Goal: Find specific page/section: Find specific page/section

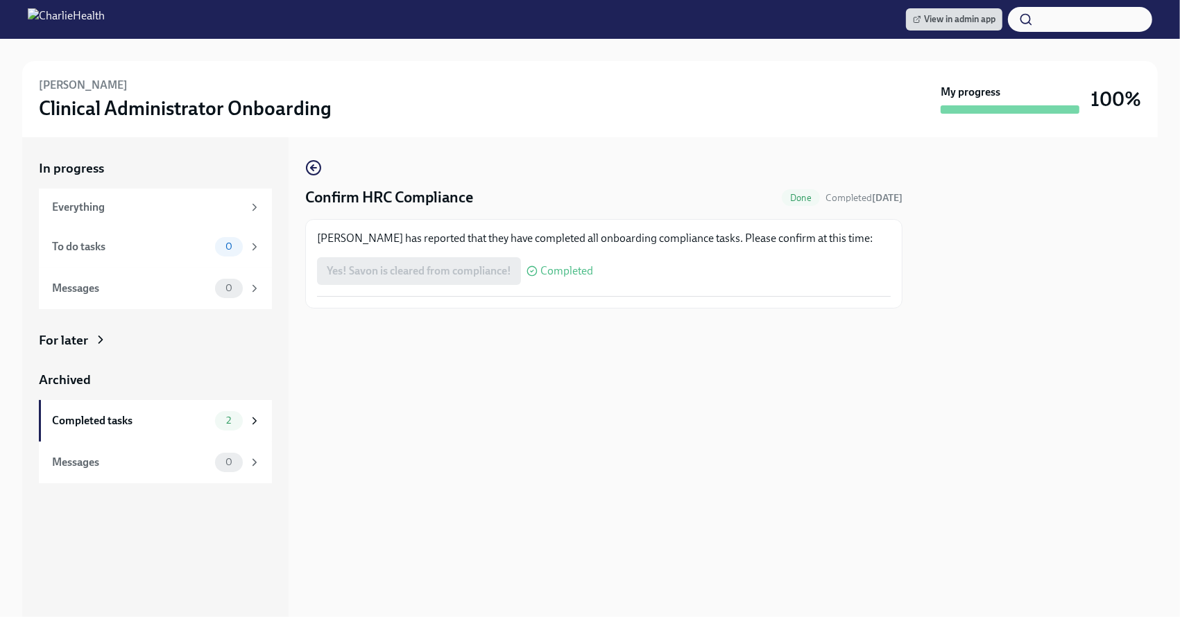
click at [596, 290] on div "[PERSON_NAME] has reported that they have completed all onboarding compliance t…" at bounding box center [603, 264] width 573 height 66
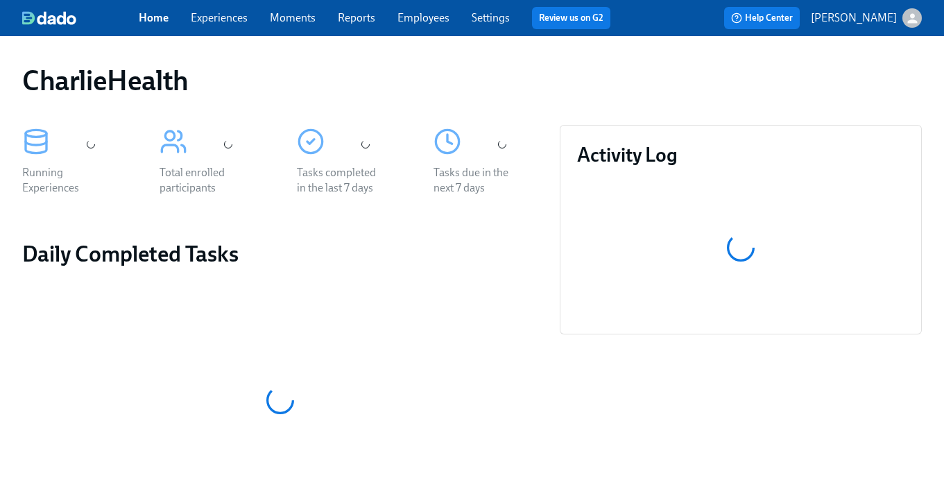
click at [426, 19] on link "Employees" at bounding box center [423, 17] width 52 height 13
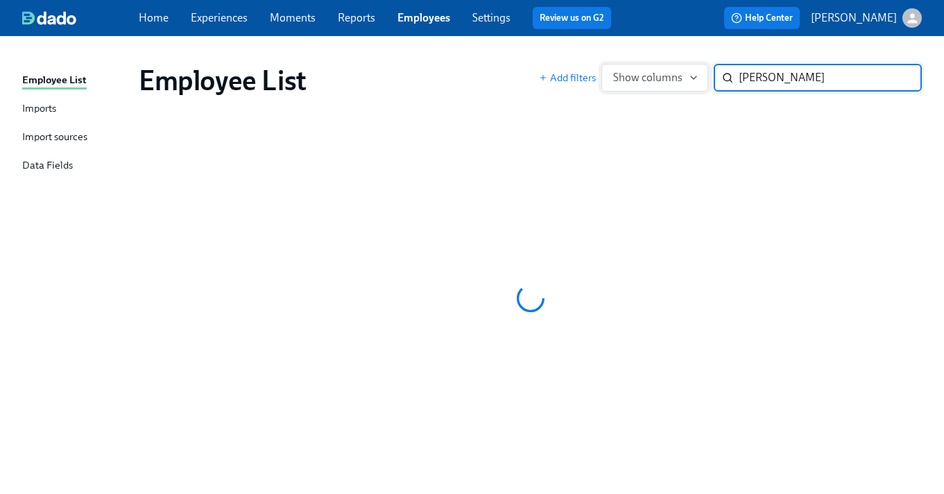
type input "weaver"
click at [494, 59] on div "Employee List Add filters Show columns weaver ​" at bounding box center [530, 80] width 805 height 55
click at [341, 12] on link "Reports" at bounding box center [356, 17] width 37 height 13
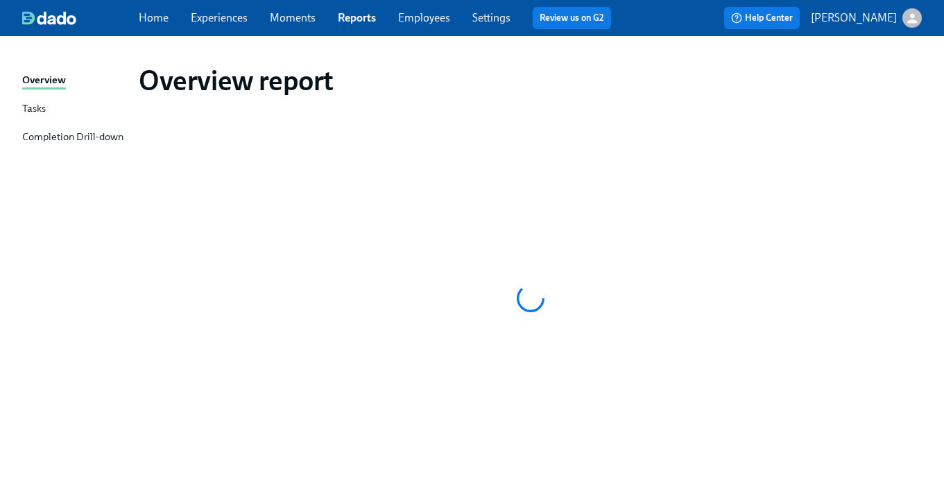
click at [419, 16] on link "Employees" at bounding box center [424, 17] width 52 height 13
click at [429, 24] on link "Employees" at bounding box center [424, 17] width 52 height 13
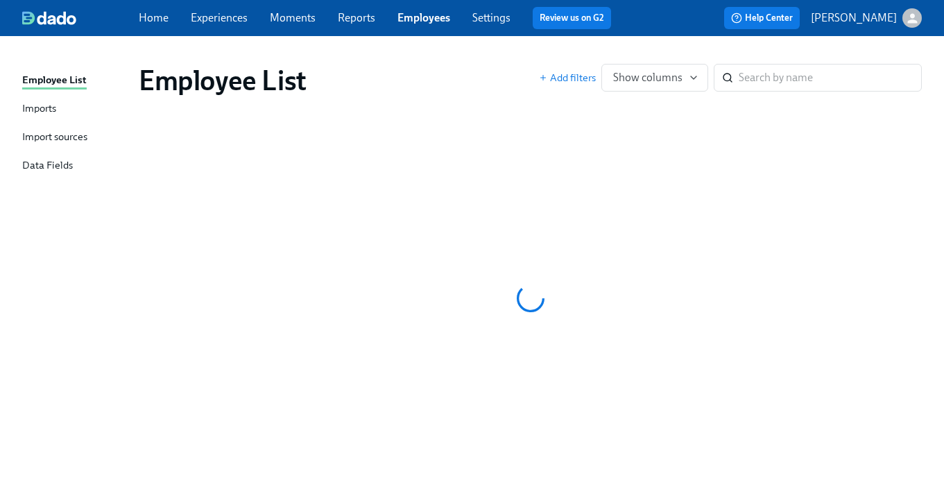
click at [479, 80] on div "Employee List" at bounding box center [339, 80] width 400 height 33
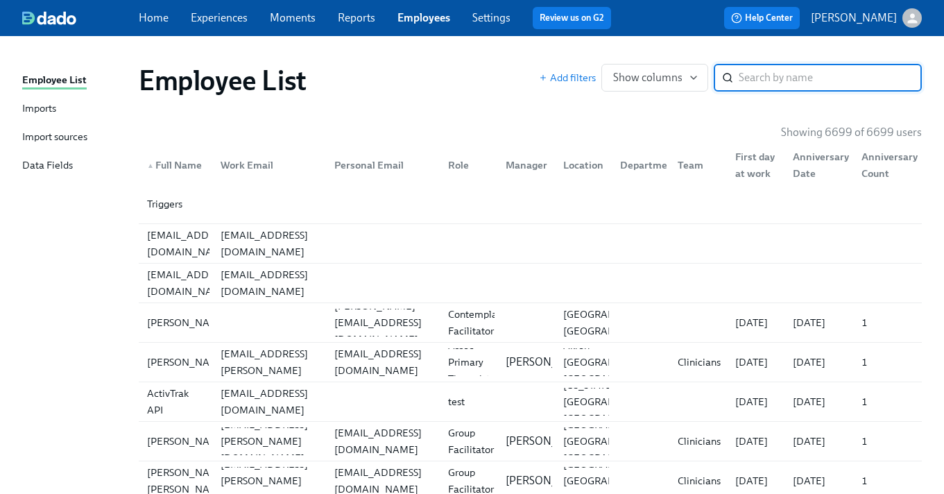
click at [739, 81] on input "search" at bounding box center [830, 78] width 183 height 28
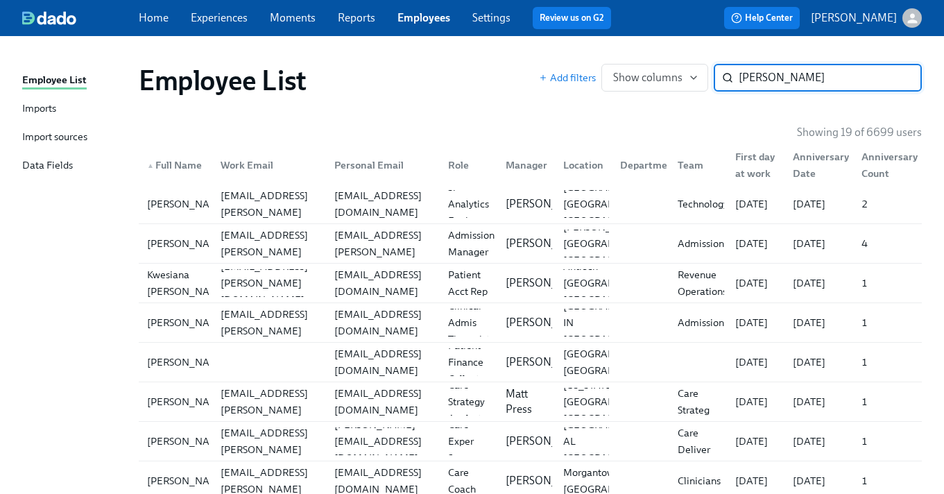
type input "wes\"
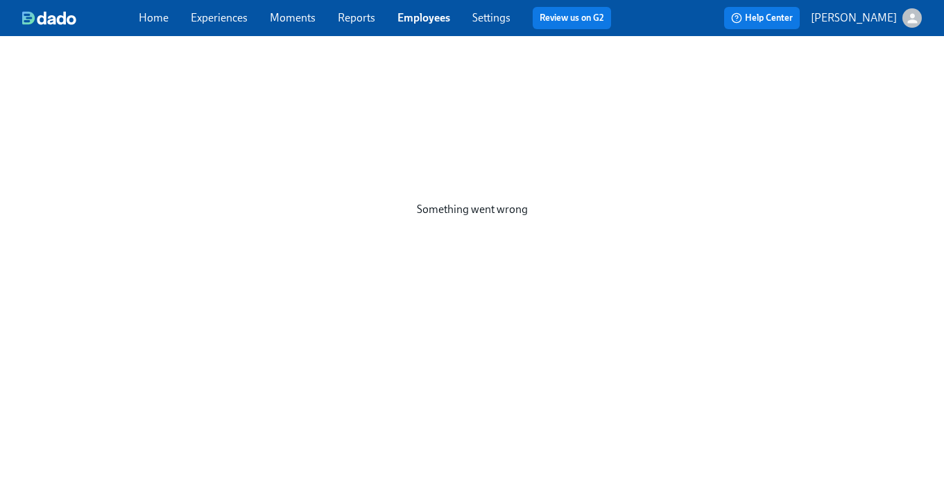
click at [442, 27] on div "Home Experiences Moments Reports Employees Settings Review us on G2" at bounding box center [380, 18] width 483 height 22
click at [369, 22] on link "Reports" at bounding box center [356, 17] width 37 height 13
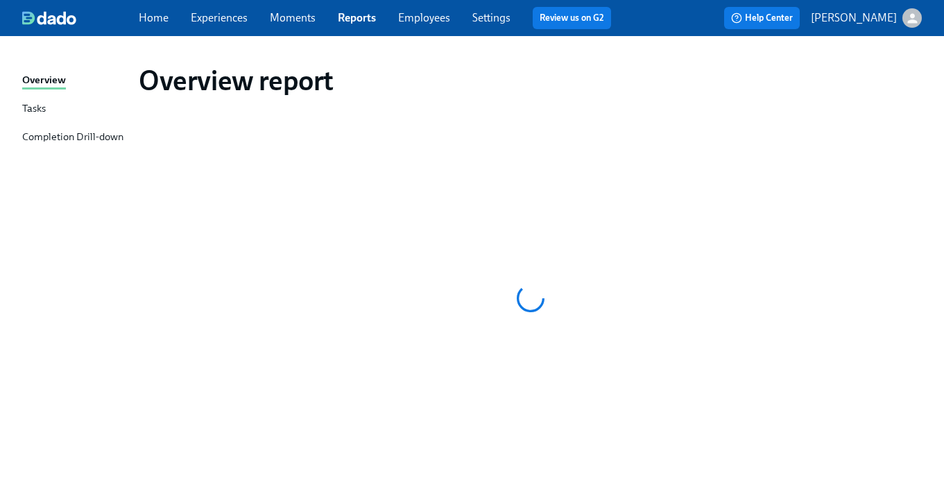
click at [410, 15] on link "Employees" at bounding box center [424, 17] width 52 height 13
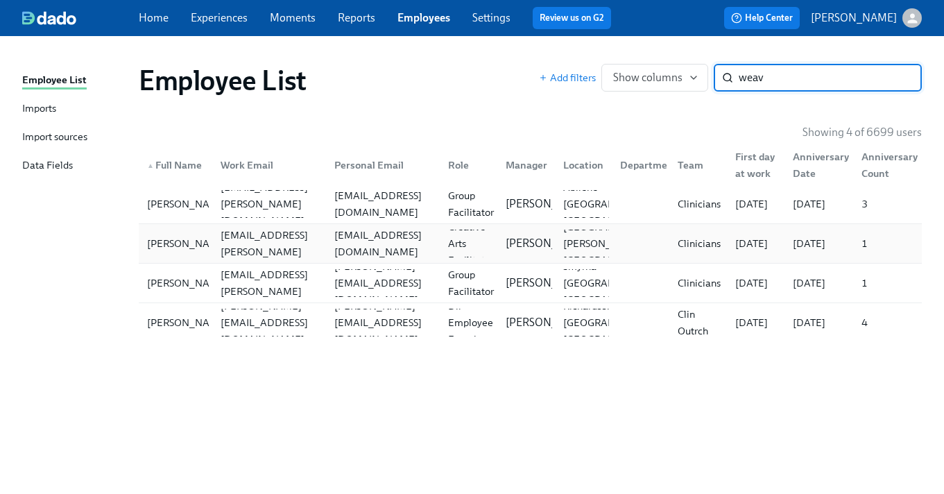
type input "weav"
click at [364, 248] on div "divergent.timbres@gmail.com" at bounding box center [383, 243] width 108 height 33
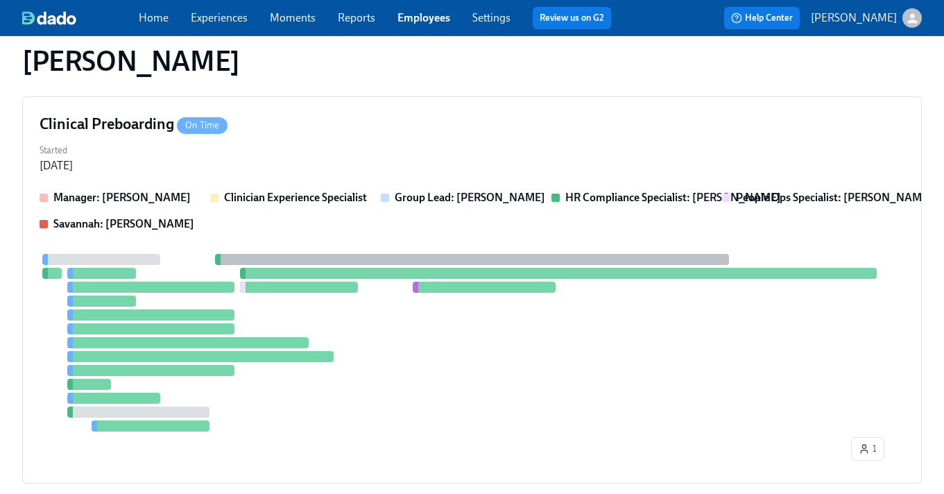
scroll to position [958, 0]
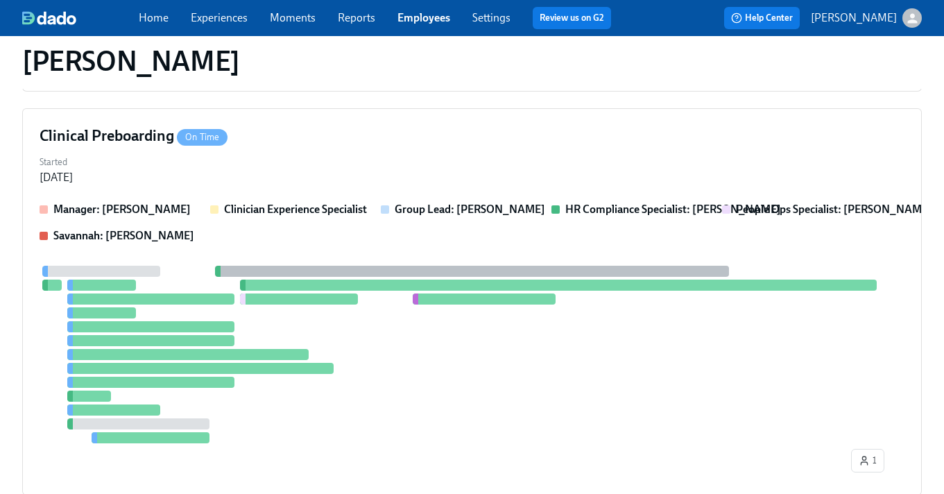
click at [606, 215] on strong "HR Compliance Specialist: Michelle Winograd" at bounding box center [673, 208] width 216 height 13
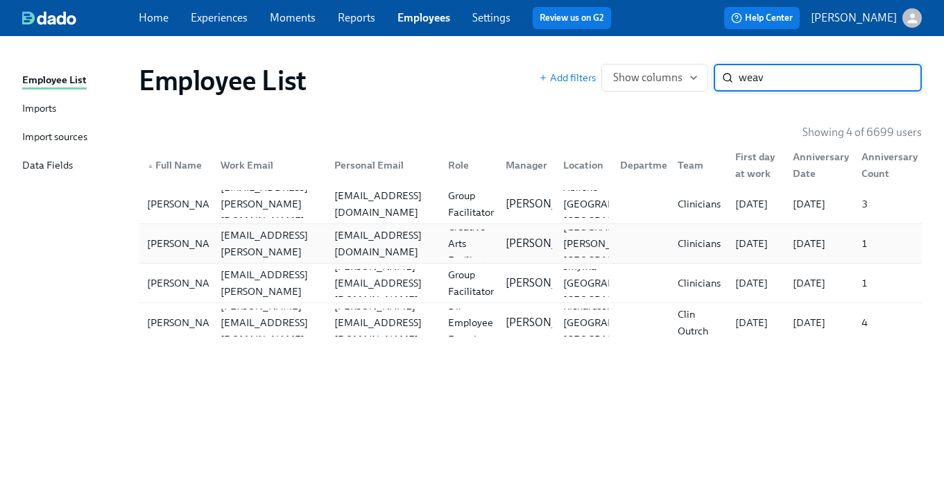
click at [372, 248] on div "divergent.timbres@gmail.com" at bounding box center [383, 243] width 108 height 33
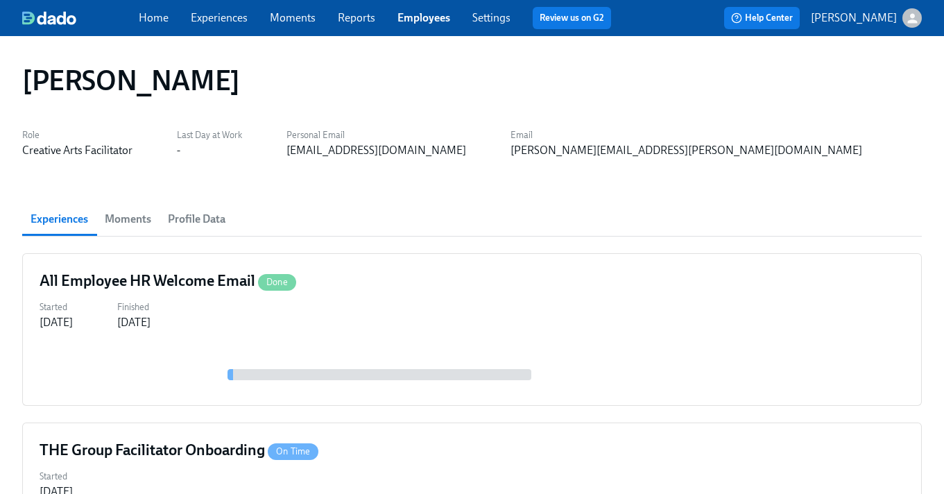
scroll to position [107, 0]
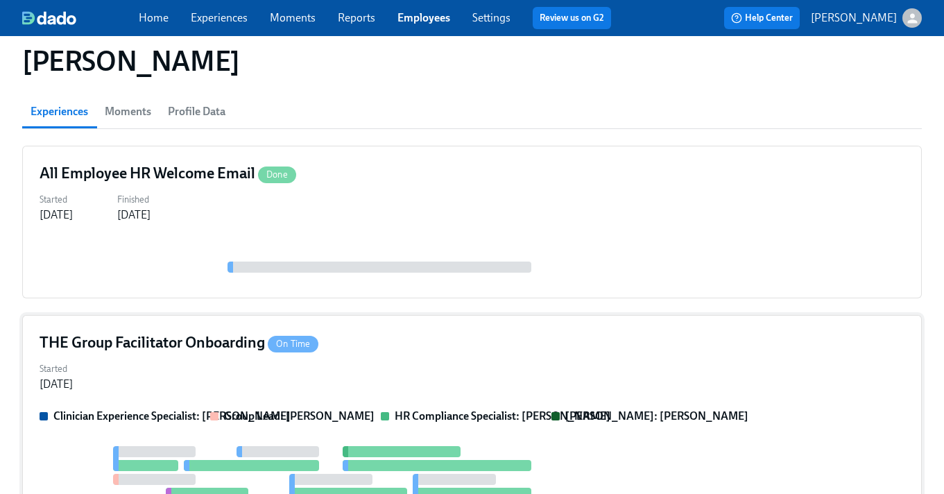
click at [340, 346] on div "THE Group Facilitator Onboarding On Time" at bounding box center [472, 342] width 865 height 21
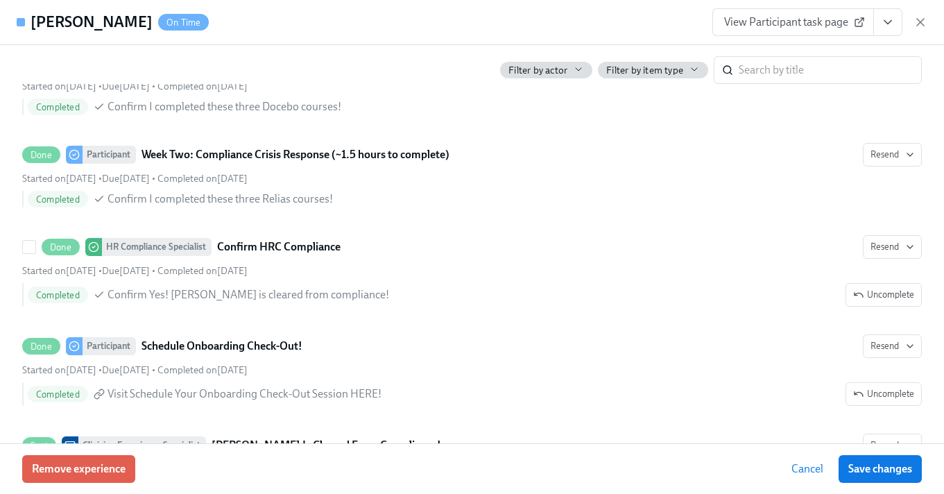
scroll to position [2489, 0]
